Goal: Find specific page/section: Find specific page/section

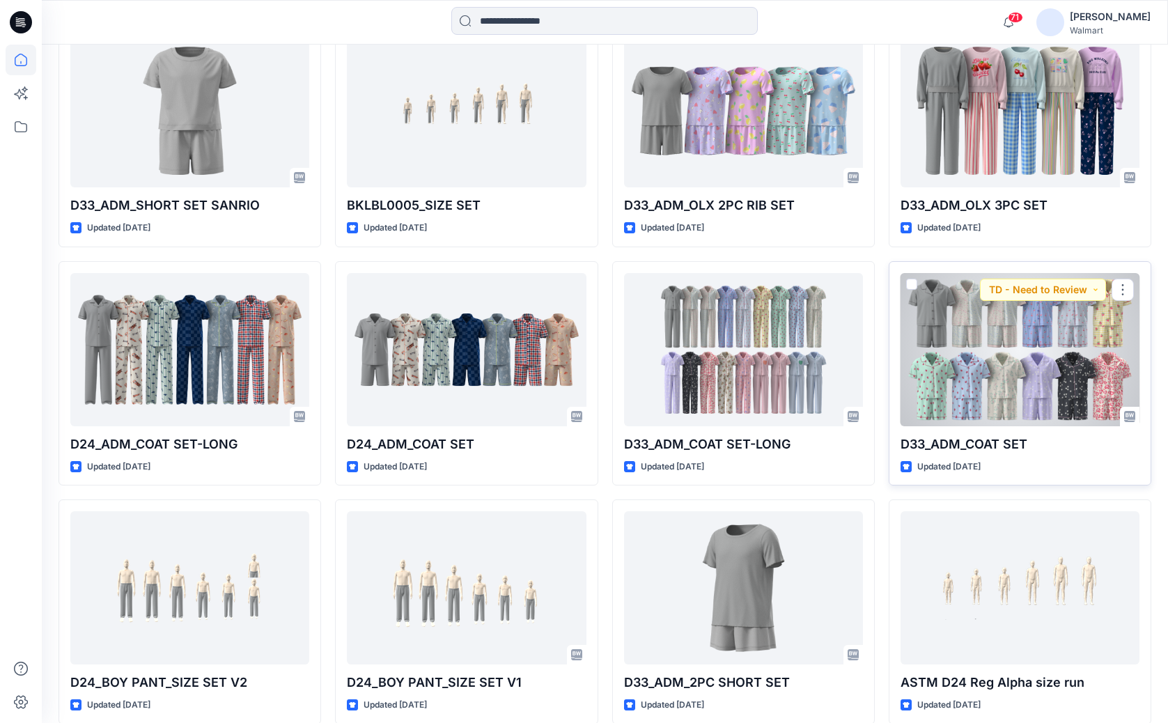
scroll to position [2863, 0]
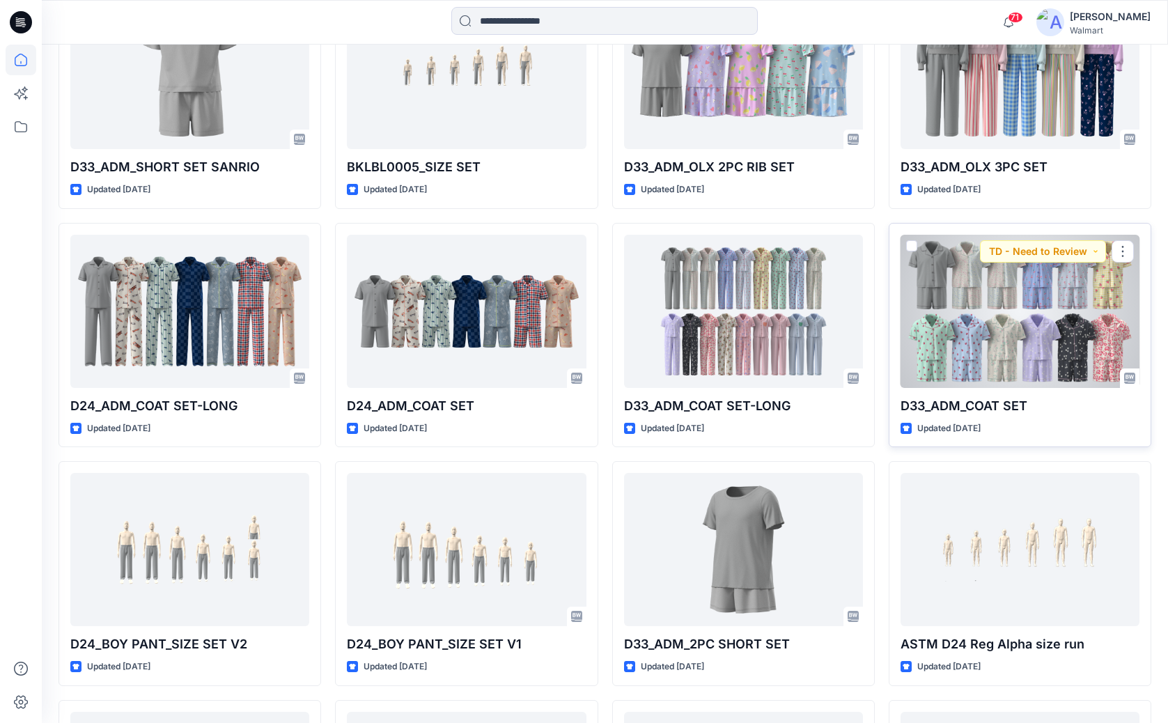
click at [1004, 307] on div at bounding box center [1019, 311] width 239 height 153
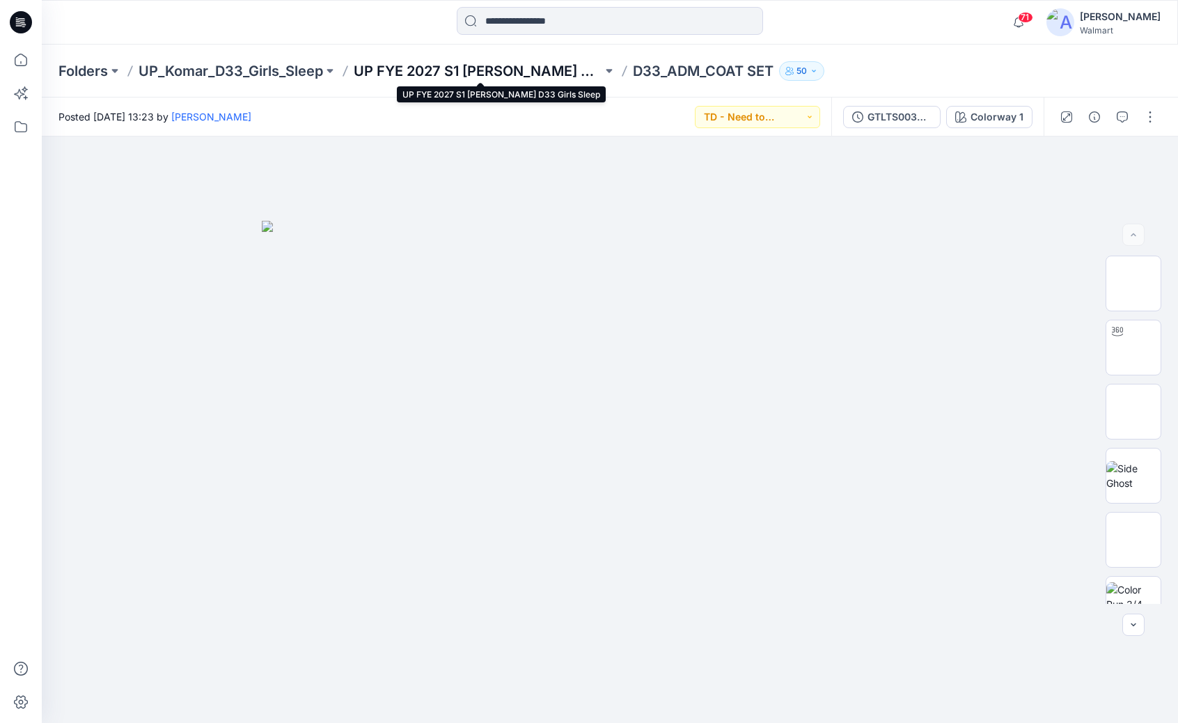
click at [531, 75] on p "UP FYE 2027 S1 [PERSON_NAME] D33 Girls Sleep" at bounding box center [478, 71] width 249 height 20
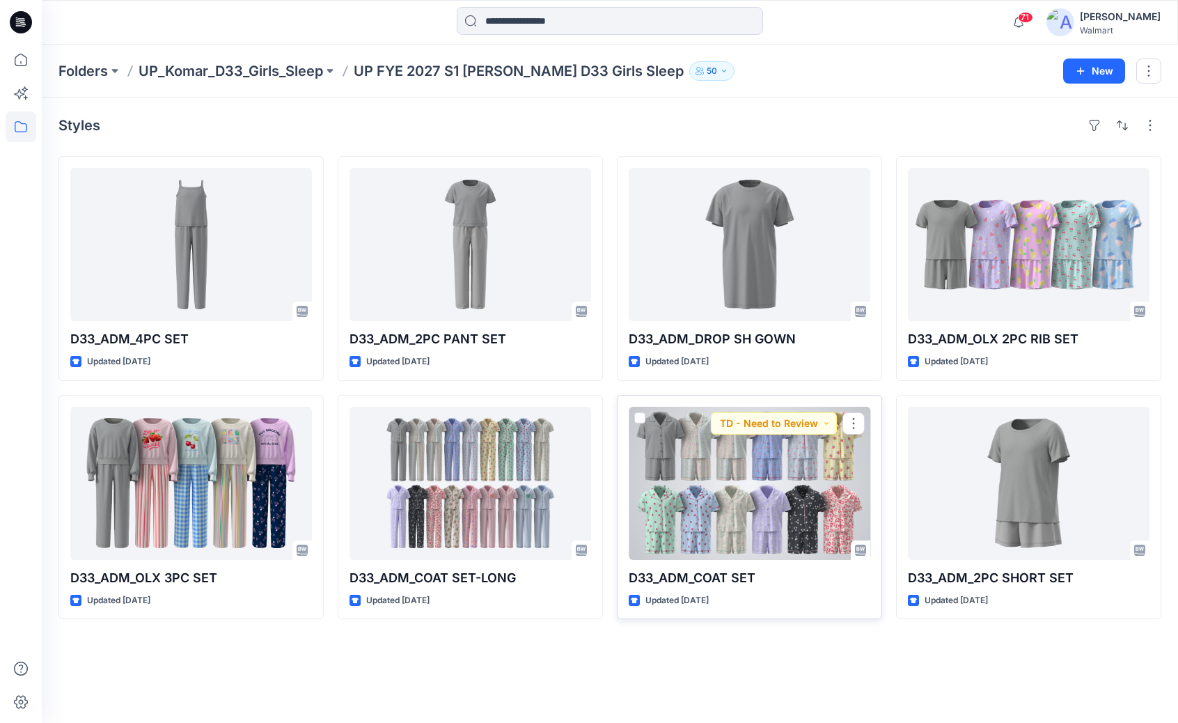
click at [747, 441] on div at bounding box center [750, 483] width 242 height 153
